Goal: Find specific page/section: Find specific page/section

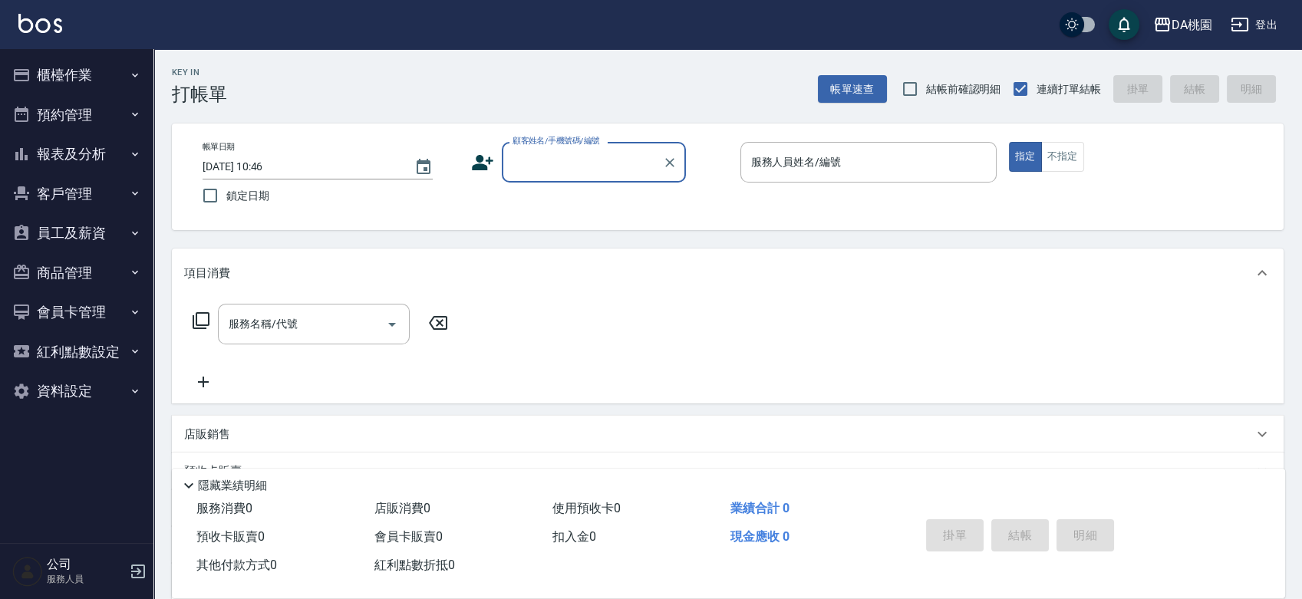
click at [80, 72] on button "櫃檯作業" at bounding box center [76, 75] width 141 height 40
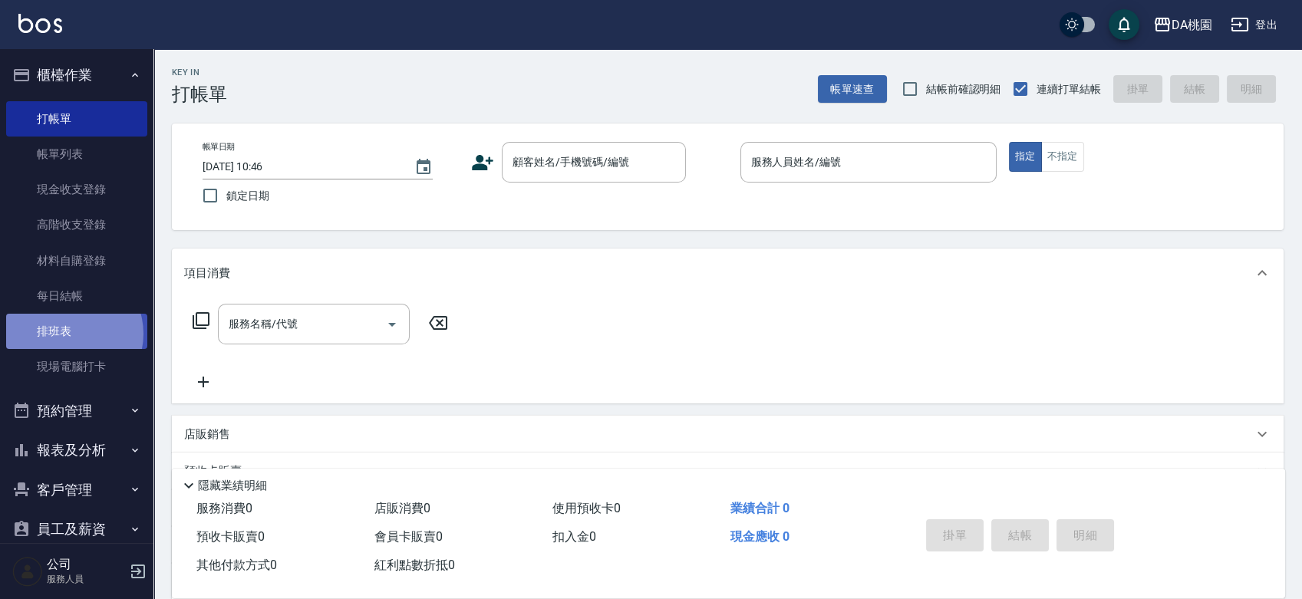
click at [69, 334] on link "排班表" at bounding box center [76, 331] width 141 height 35
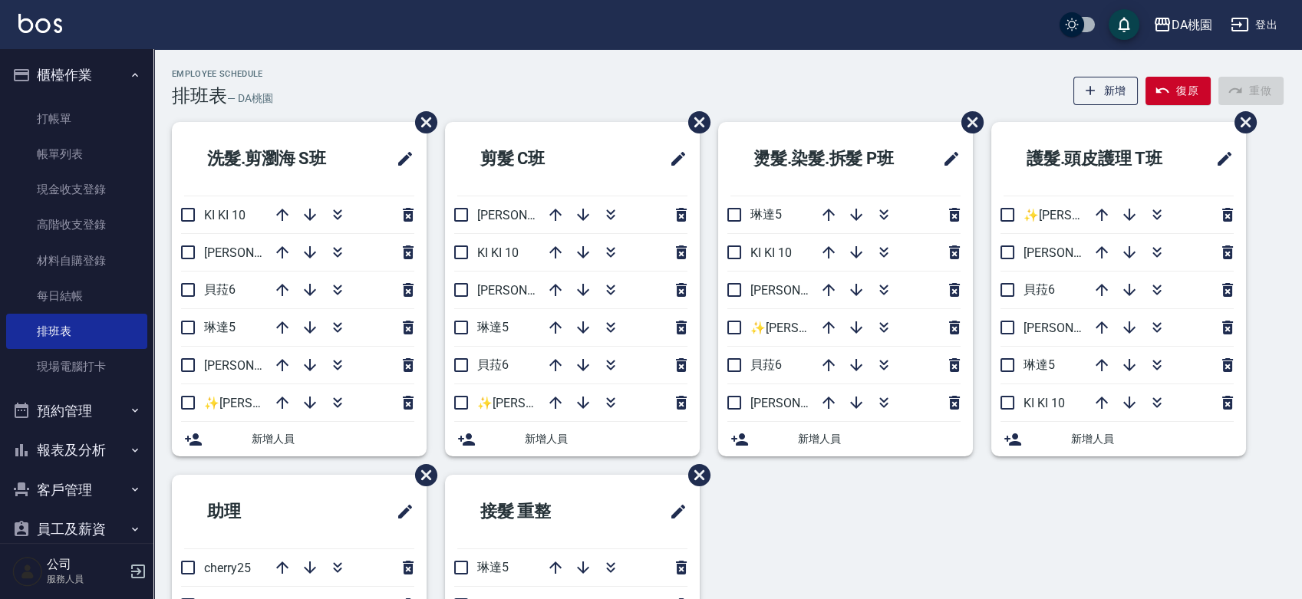
drag, startPoint x: 1107, startPoint y: 103, endPoint x: 546, endPoint y: 632, distance: 771.0
drag, startPoint x: 546, startPoint y: 632, endPoint x: 85, endPoint y: 311, distance: 561.5
drag, startPoint x: 85, startPoint y: 311, endPoint x: 43, endPoint y: 292, distance: 46.3
click at [43, 292] on link "每日結帳" at bounding box center [76, 295] width 141 height 35
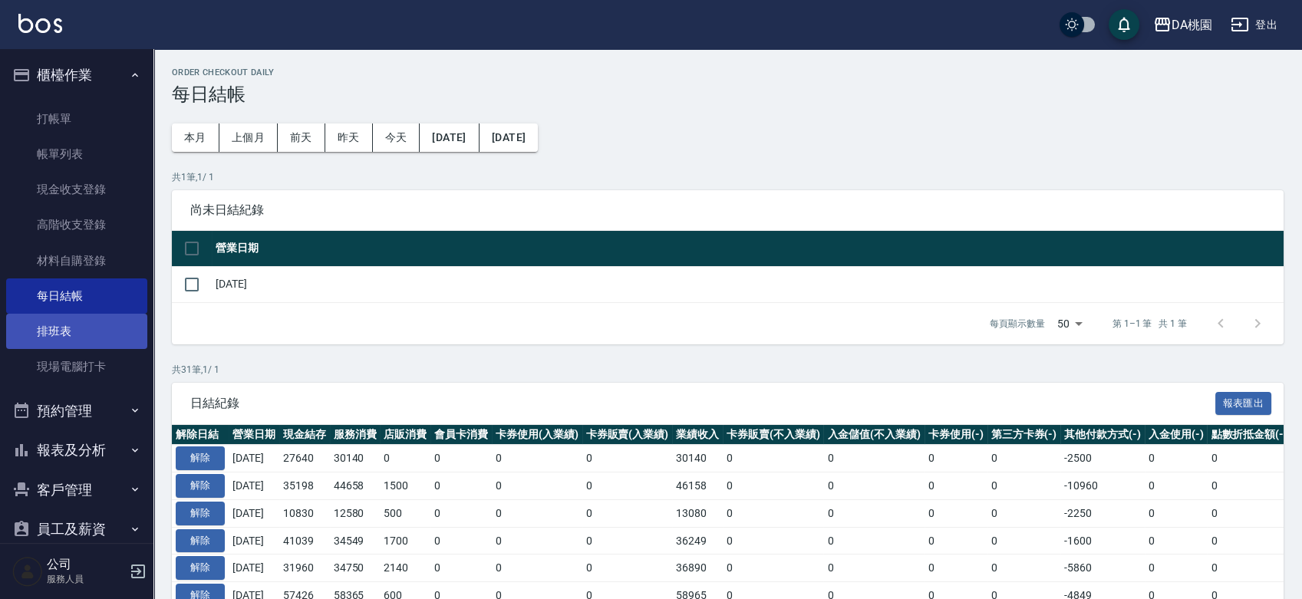
click at [58, 324] on link "排班表" at bounding box center [76, 331] width 141 height 35
